Goal: Find specific page/section: Find specific page/section

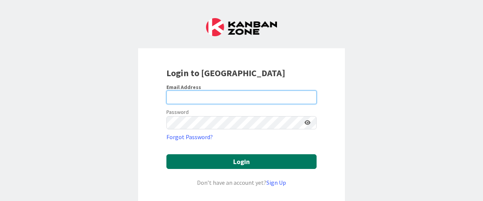
type input "[EMAIL_ADDRESS][DOMAIN_NAME]"
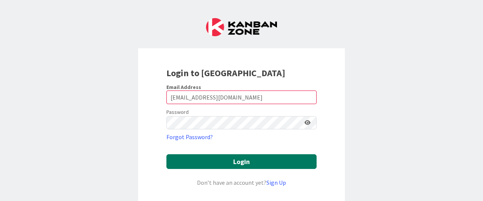
click at [202, 154] on button "Login" at bounding box center [241, 161] width 150 height 15
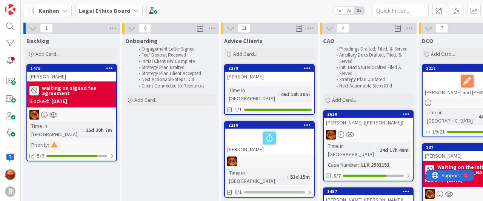
click at [44, 10] on span "Kanban" at bounding box center [48, 10] width 21 height 9
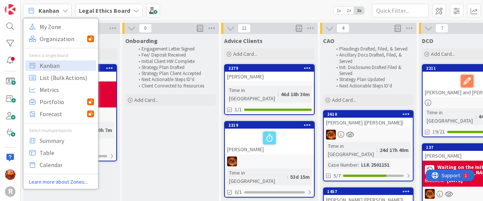
click at [38, 18] on div "My Zone Organization Select a single board Kanban List (Bulk Actions) Metrics P…" at bounding box center [60, 103] width 75 height 171
click at [45, 26] on span "My Zone" at bounding box center [67, 26] width 54 height 11
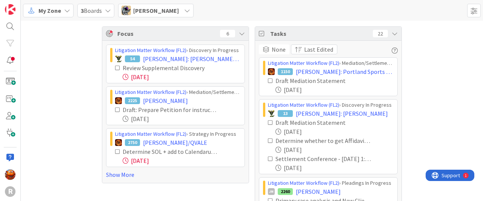
click at [158, 9] on span "[PERSON_NAME]" at bounding box center [156, 10] width 46 height 9
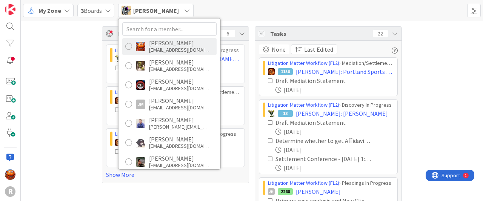
click at [152, 43] on div "[PERSON_NAME]" at bounding box center [179, 43] width 60 height 7
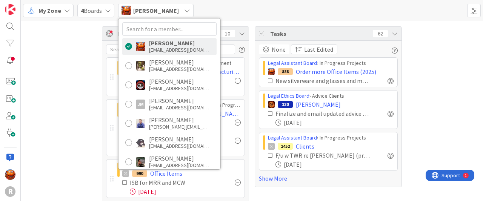
click at [437, 45] on div "Focus 10 Litigation Matter Workflow (FL2) › Post-Judgment JM 97 RareBrain v. Pr…" at bounding box center [252, 120] width 462 height 199
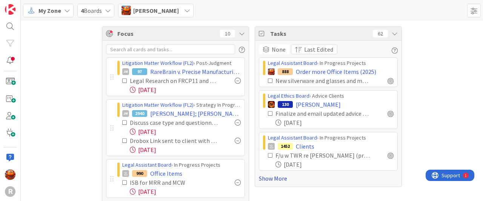
click at [281, 177] on link "Show More" at bounding box center [328, 178] width 139 height 9
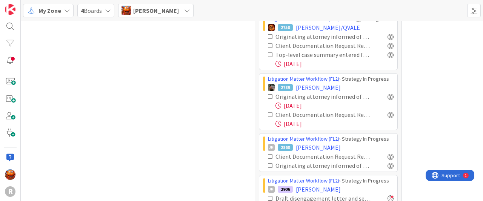
scroll to position [829, 0]
click at [388, 42] on div at bounding box center [391, 45] width 6 height 6
click at [388, 111] on div at bounding box center [391, 114] width 6 height 6
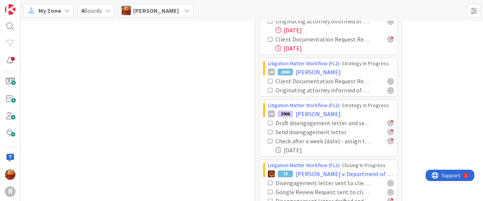
scroll to position [905, 0]
click at [388, 78] on div at bounding box center [391, 81] width 6 height 6
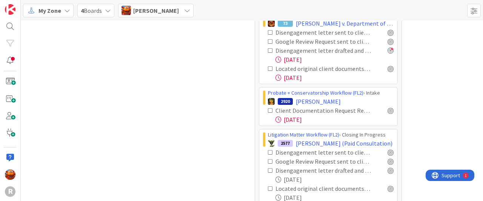
scroll to position [1055, 0]
click at [388, 65] on div at bounding box center [391, 68] width 6 height 6
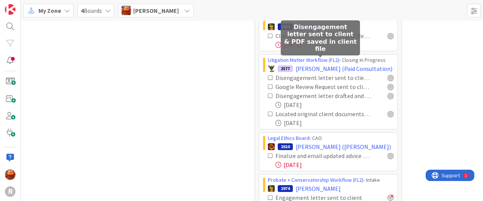
scroll to position [1130, 0]
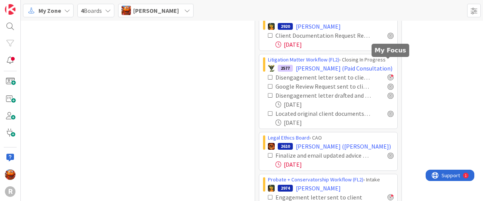
click at [389, 74] on div at bounding box center [391, 77] width 6 height 6
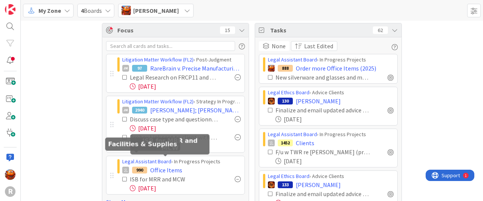
scroll to position [0, 0]
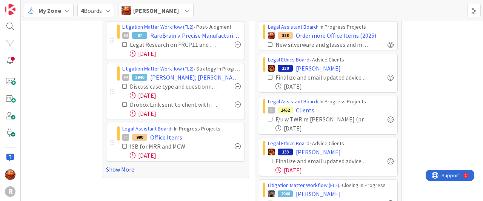
click at [117, 166] on link "Show More" at bounding box center [175, 169] width 139 height 9
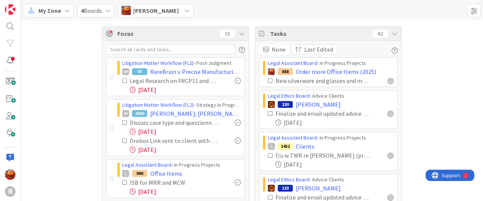
click at [122, 80] on icon at bounding box center [124, 80] width 5 height 5
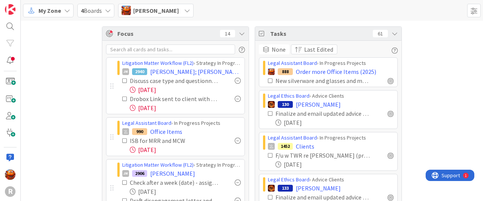
click at [122, 80] on icon at bounding box center [124, 80] width 5 height 5
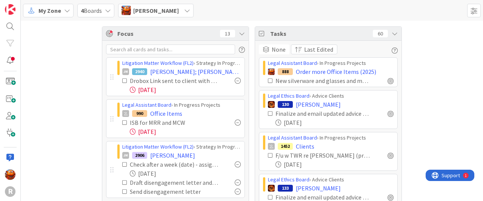
click at [122, 80] on icon at bounding box center [124, 80] width 5 height 5
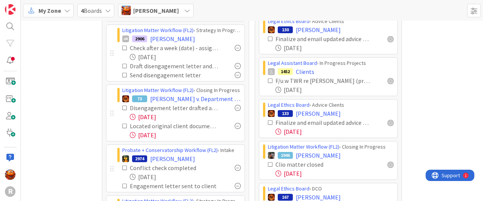
scroll to position [75, 0]
click at [122, 63] on icon at bounding box center [124, 65] width 5 height 5
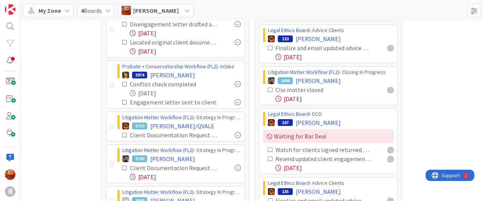
scroll to position [150, 0]
click at [123, 83] on icon at bounding box center [124, 83] width 5 height 5
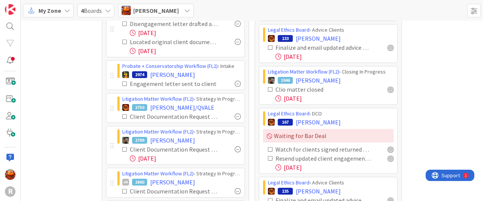
click at [123, 83] on icon at bounding box center [124, 83] width 5 height 5
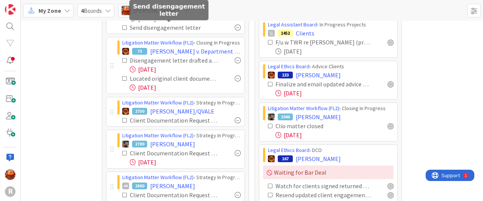
scroll to position [113, 0]
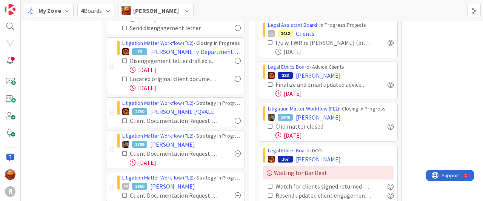
click at [147, 13] on span "[PERSON_NAME]" at bounding box center [156, 10] width 46 height 9
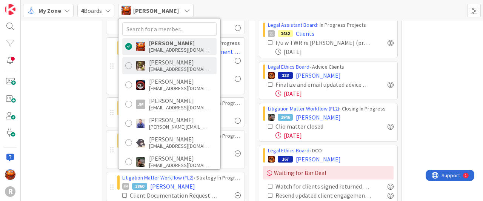
click at [165, 60] on div "[PERSON_NAME]" at bounding box center [179, 62] width 60 height 7
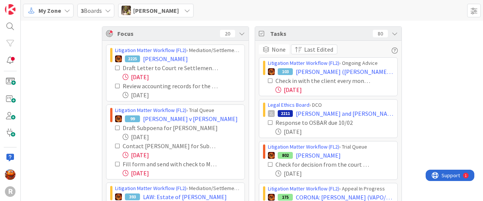
click at [115, 66] on icon at bounding box center [117, 67] width 5 height 5
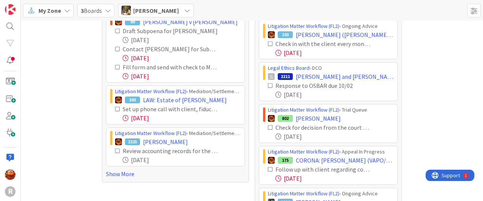
scroll to position [37, 0]
click at [116, 49] on icon at bounding box center [117, 48] width 5 height 5
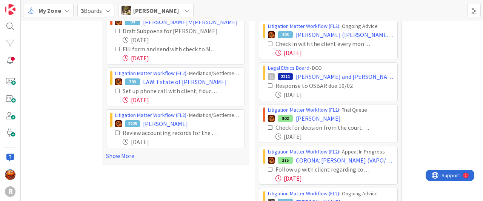
click at [115, 49] on icon at bounding box center [117, 48] width 5 height 5
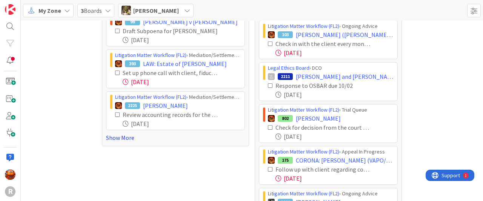
click at [120, 138] on link "Show More" at bounding box center [175, 137] width 139 height 9
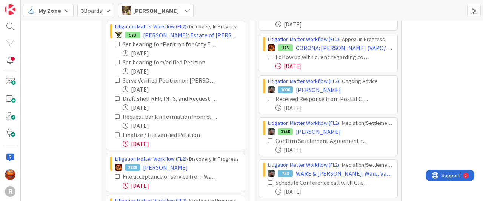
scroll to position [149, 0]
click at [115, 134] on icon at bounding box center [117, 134] width 5 height 5
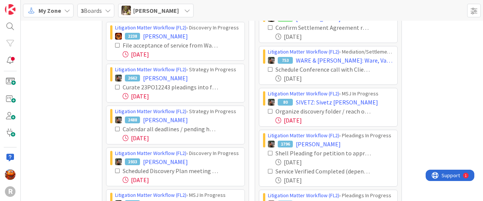
scroll to position [263, 0]
click at [115, 170] on icon at bounding box center [117, 170] width 5 height 5
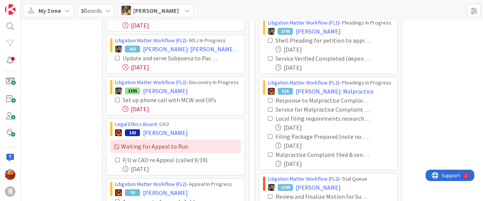
scroll to position [376, 0]
click at [115, 56] on icon at bounding box center [117, 57] width 5 height 5
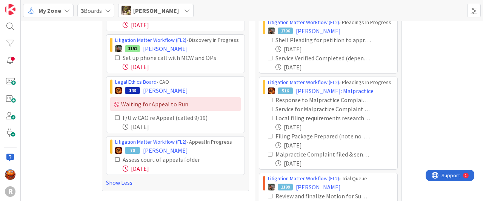
click at [115, 57] on icon at bounding box center [117, 57] width 5 height 5
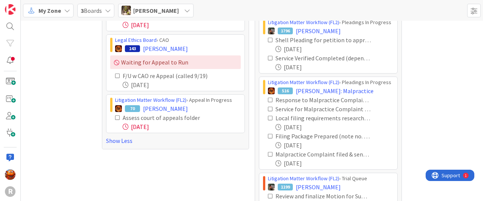
click at [115, 117] on icon at bounding box center [117, 117] width 5 height 5
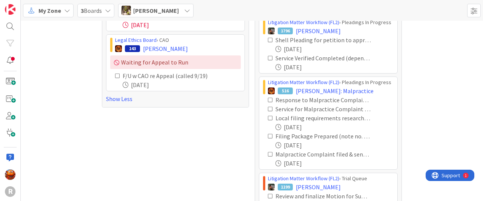
click at [139, 13] on span "[PERSON_NAME]" at bounding box center [156, 10] width 46 height 9
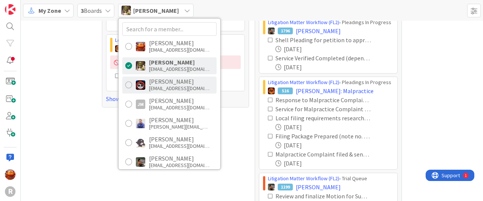
click at [146, 82] on div "[PERSON_NAME] [EMAIL_ADDRESS][DOMAIN_NAME]" at bounding box center [169, 85] width 94 height 17
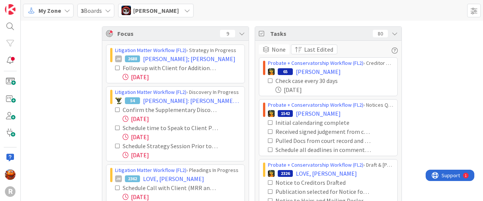
click at [115, 144] on icon at bounding box center [117, 145] width 5 height 5
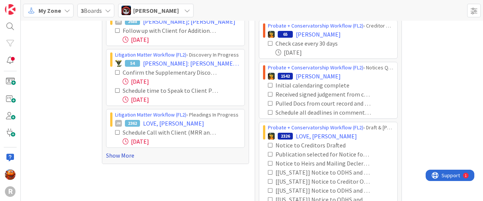
scroll to position [38, 0]
click at [111, 153] on link "Show More" at bounding box center [175, 155] width 139 height 9
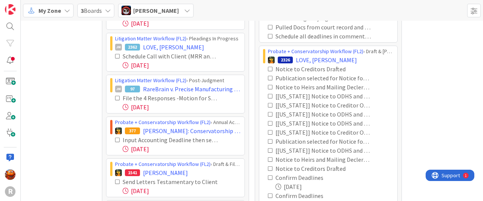
scroll to position [113, 0]
click at [117, 55] on icon at bounding box center [117, 56] width 5 height 5
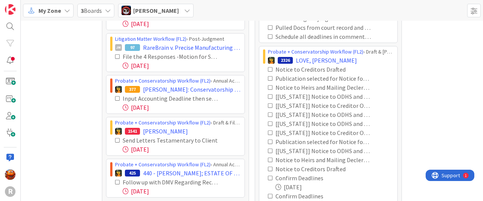
click at [115, 54] on icon at bounding box center [117, 56] width 5 height 5
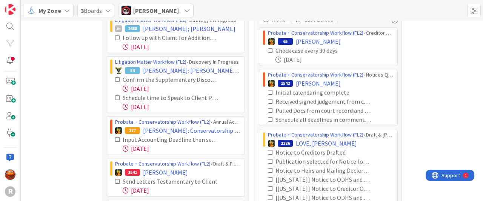
scroll to position [0, 0]
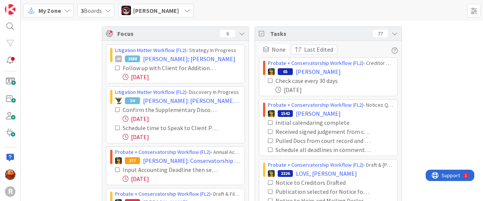
click at [140, 7] on span "[PERSON_NAME]" at bounding box center [156, 10] width 46 height 9
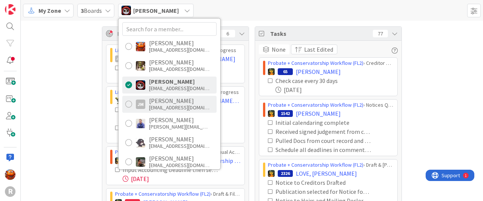
click at [158, 105] on div "[EMAIL_ADDRESS][DOMAIN_NAME]" at bounding box center [179, 107] width 60 height 7
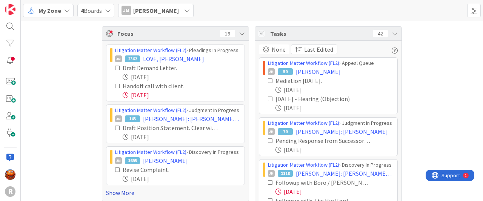
click at [117, 195] on link "Show More" at bounding box center [175, 192] width 139 height 9
click at [115, 85] on icon at bounding box center [117, 85] width 5 height 5
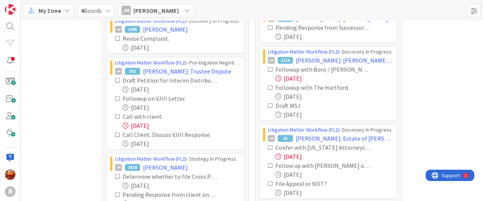
scroll to position [113, 0]
click at [116, 115] on icon at bounding box center [117, 116] width 5 height 5
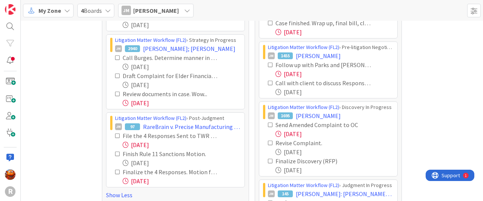
scroll to position [376, 0]
click at [115, 91] on icon at bounding box center [117, 93] width 5 height 5
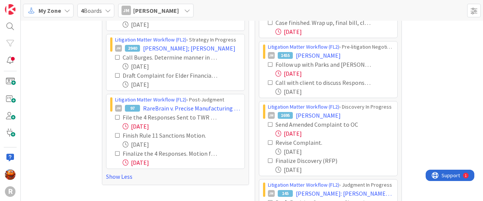
click at [115, 151] on icon at bounding box center [117, 153] width 5 height 5
click at [115, 116] on icon at bounding box center [117, 117] width 5 height 5
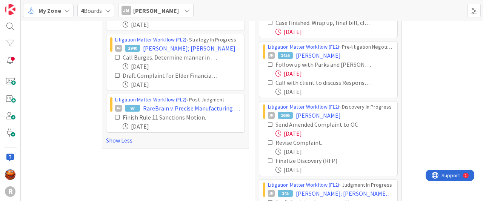
click at [163, 9] on div "[PERSON_NAME] [PERSON_NAME]" at bounding box center [155, 11] width 75 height 14
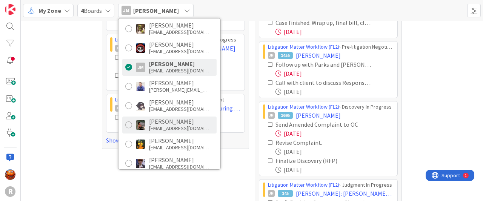
click at [152, 123] on div "[PERSON_NAME]" at bounding box center [179, 121] width 60 height 7
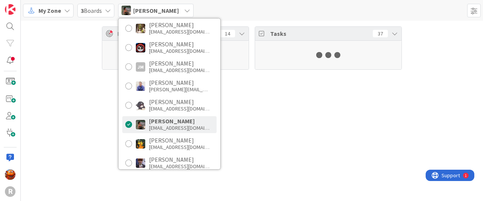
scroll to position [38, 0]
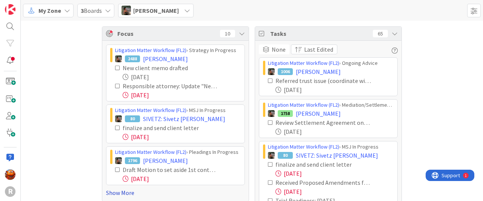
click at [114, 192] on link "Show More" at bounding box center [175, 192] width 139 height 9
drag, startPoint x: 63, startPoint y: 92, endPoint x: 36, endPoint y: 58, distance: 43.6
click at [115, 127] on icon at bounding box center [117, 127] width 5 height 5
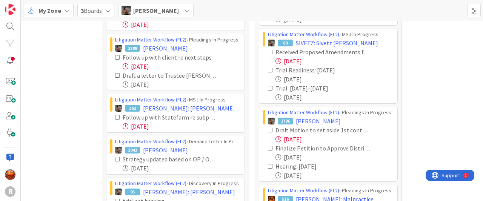
scroll to position [113, 0]
click at [115, 115] on icon at bounding box center [117, 116] width 5 height 5
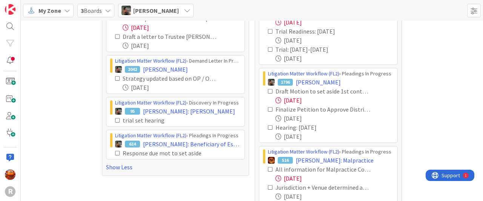
scroll to position [151, 0]
click at [116, 79] on icon at bounding box center [117, 78] width 5 height 5
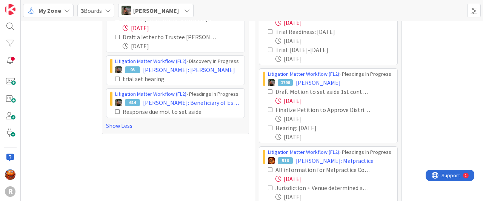
click at [164, 9] on span "[PERSON_NAME]" at bounding box center [156, 10] width 46 height 9
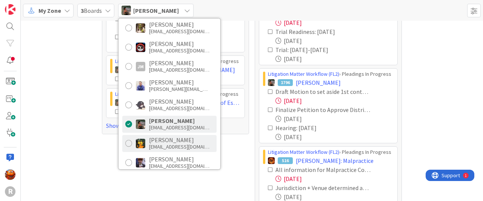
click at [159, 142] on div "[PERSON_NAME]" at bounding box center [179, 140] width 60 height 7
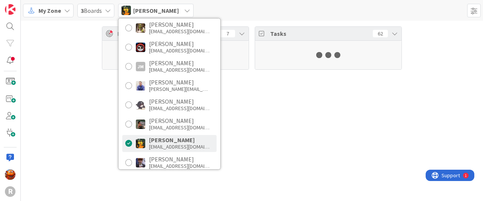
scroll to position [0, 0]
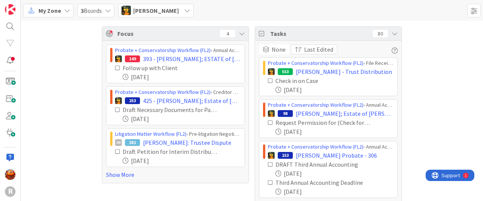
click at [120, 169] on div "Probate + Conservatorship Workflow (FL2) › Annual Accounting Queue 149 393 - [P…" at bounding box center [175, 112] width 139 height 135
click at [123, 181] on div "Probate + Conservatorship Workflow (FL2) › Annual Accounting Queue 149 393 - [P…" at bounding box center [175, 112] width 146 height 142
click at [121, 177] on link "Show More" at bounding box center [175, 174] width 139 height 9
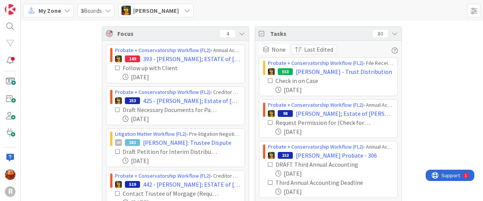
drag, startPoint x: 85, startPoint y: 106, endPoint x: 50, endPoint y: 99, distance: 35.5
click at [169, 10] on div "[PERSON_NAME]" at bounding box center [155, 11] width 75 height 14
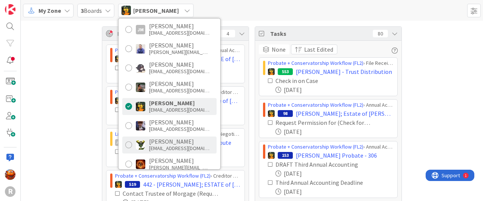
scroll to position [75, 0]
click at [172, 142] on div "[PERSON_NAME]" at bounding box center [179, 141] width 60 height 7
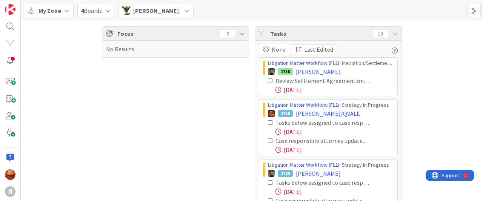
click at [139, 11] on span "[PERSON_NAME]" at bounding box center [156, 10] width 46 height 9
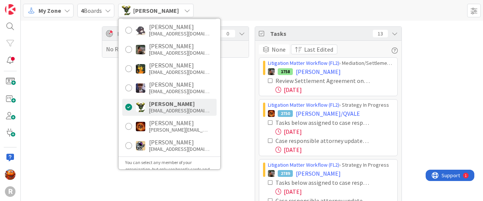
scroll to position [112, 0]
click at [171, 128] on div "[PERSON_NAME][EMAIL_ADDRESS][DOMAIN_NAME]" at bounding box center [179, 129] width 60 height 7
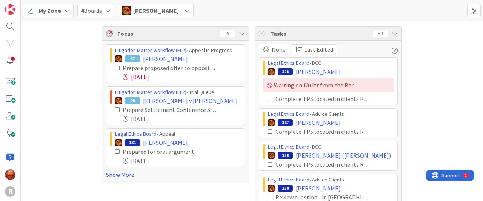
click at [116, 175] on link "Show More" at bounding box center [175, 174] width 139 height 9
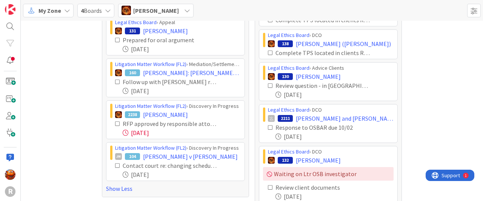
scroll to position [112, 0]
click at [144, 10] on span "[PERSON_NAME]" at bounding box center [156, 10] width 46 height 9
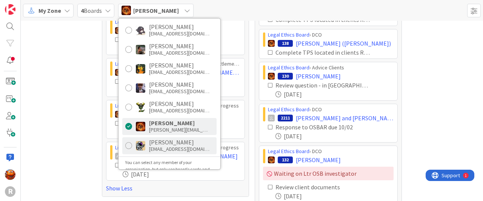
click at [153, 143] on div "[PERSON_NAME]" at bounding box center [179, 142] width 60 height 7
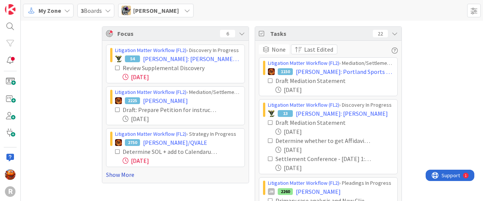
click at [114, 176] on link "Show More" at bounding box center [175, 174] width 139 height 9
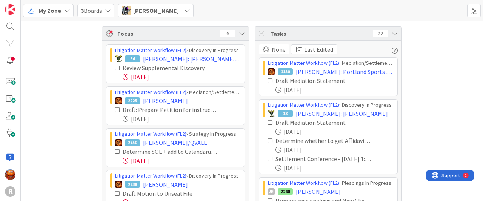
click at [115, 69] on icon at bounding box center [117, 67] width 5 height 5
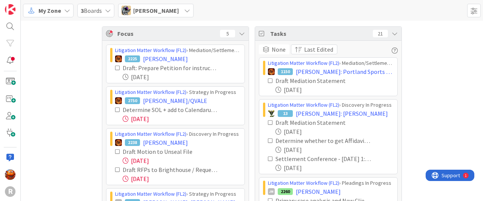
click at [115, 69] on icon at bounding box center [117, 67] width 5 height 5
